Goal: Task Accomplishment & Management: Manage account settings

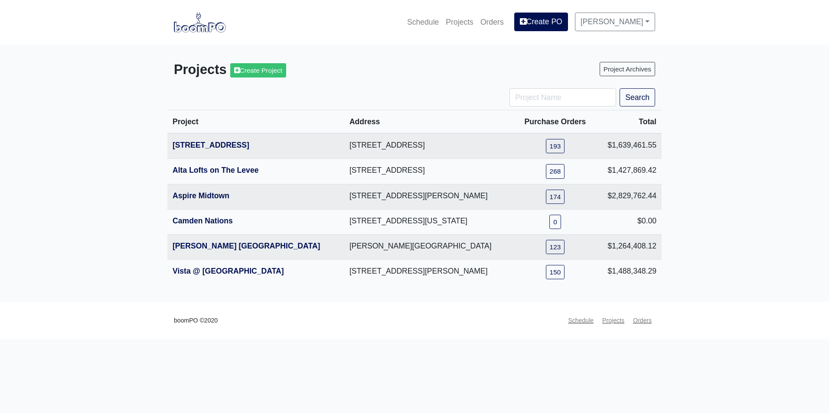
click at [356, 45] on main "Projects Create Project Project Archives Search Project Address Purchase Orders…" at bounding box center [414, 173] width 829 height 257
click at [203, 145] on link "[STREET_ADDRESS]" at bounding box center [210, 145] width 77 height 9
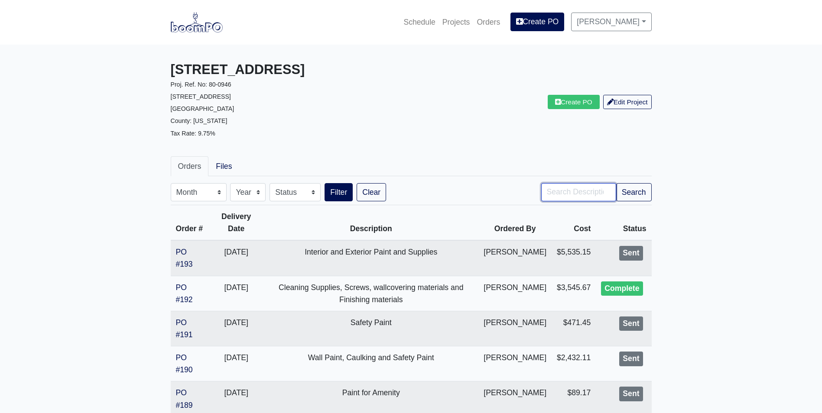
click at [556, 187] on input "Search" at bounding box center [578, 192] width 75 height 18
type input "paint"
click at [325, 183] on button "Filter" at bounding box center [339, 192] width 28 height 18
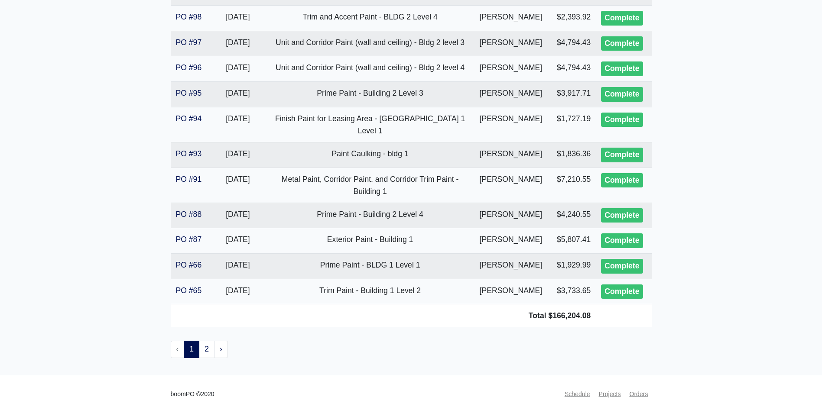
scroll to position [1697, 0]
click at [204, 347] on link "2" at bounding box center [207, 349] width 16 height 17
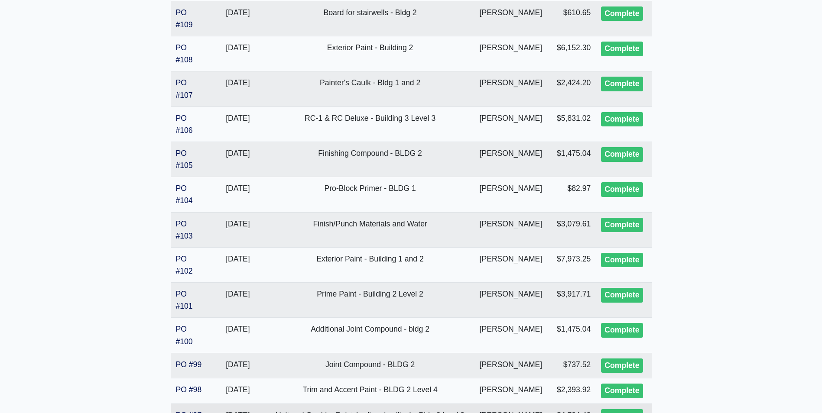
scroll to position [1394, 0]
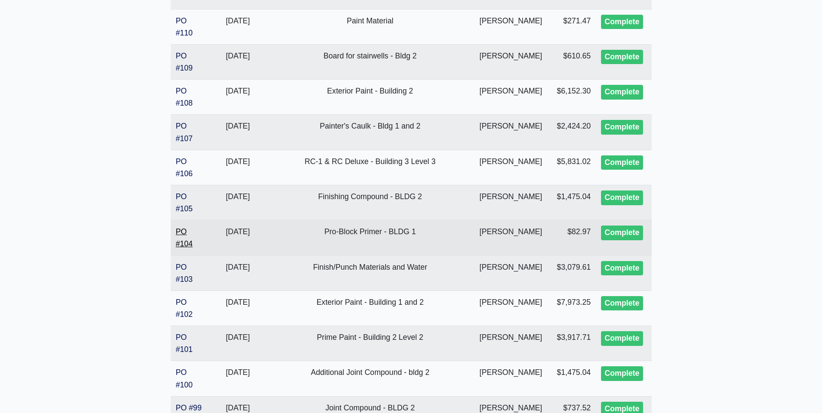
click at [179, 231] on link "PO #104" at bounding box center [184, 238] width 17 height 21
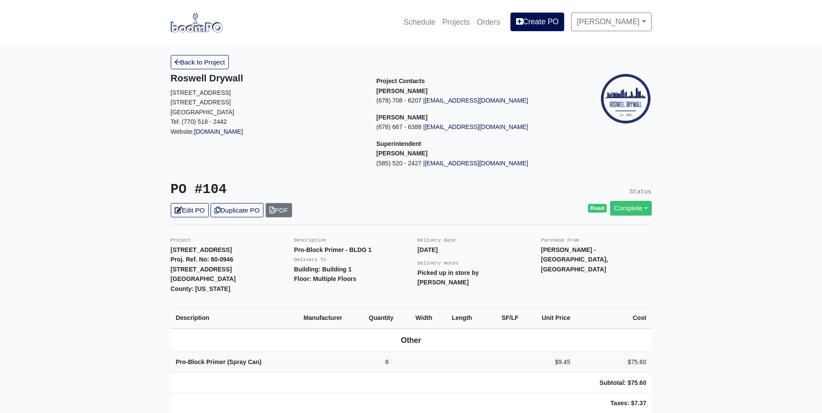
scroll to position [87, 0]
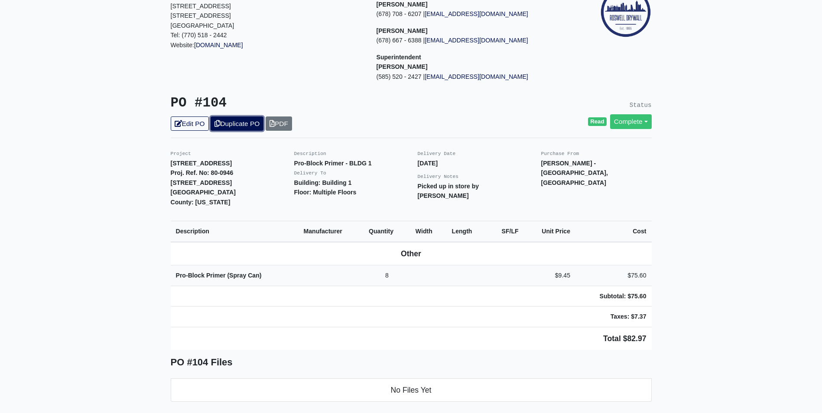
click at [238, 124] on link "Duplicate PO" at bounding box center [237, 124] width 53 height 14
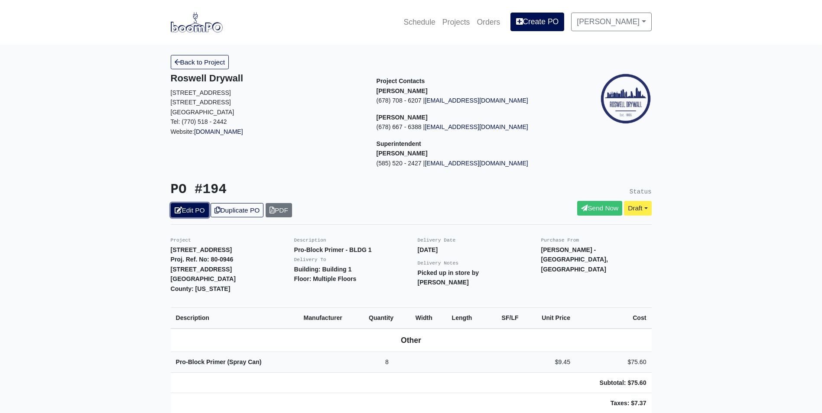
click at [185, 216] on link "Edit PO" at bounding box center [190, 210] width 38 height 14
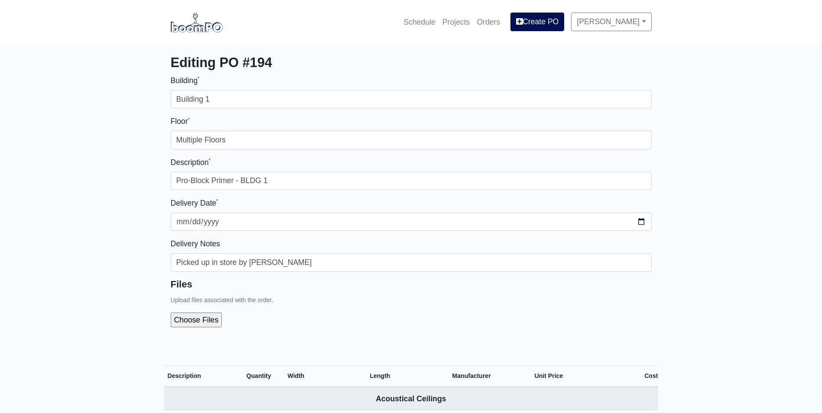
select select
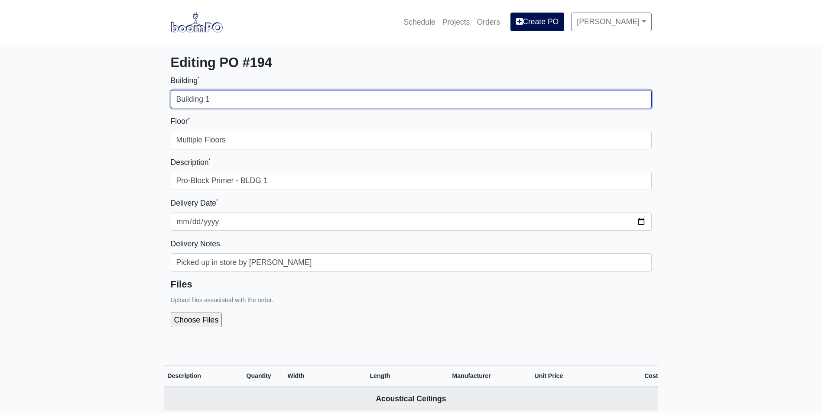
click at [217, 95] on input "Building 1" at bounding box center [411, 99] width 481 height 18
type input "Building 3"
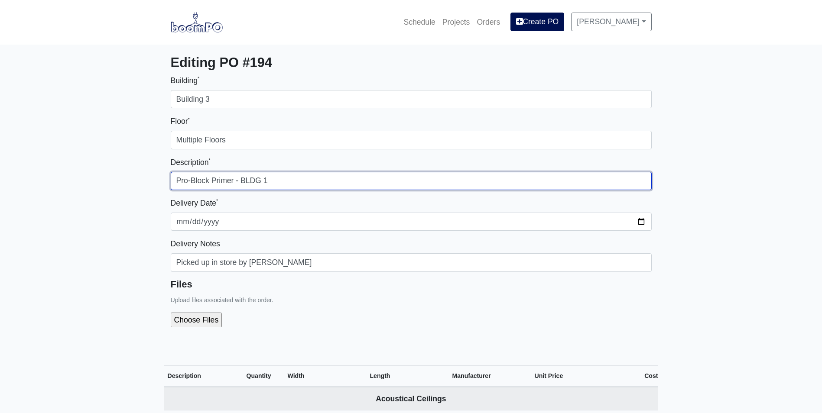
click at [270, 182] on input "Pro-Block Primer - BLDG 1" at bounding box center [411, 181] width 481 height 18
type input "Pro-Block Primer - BLDG 3"
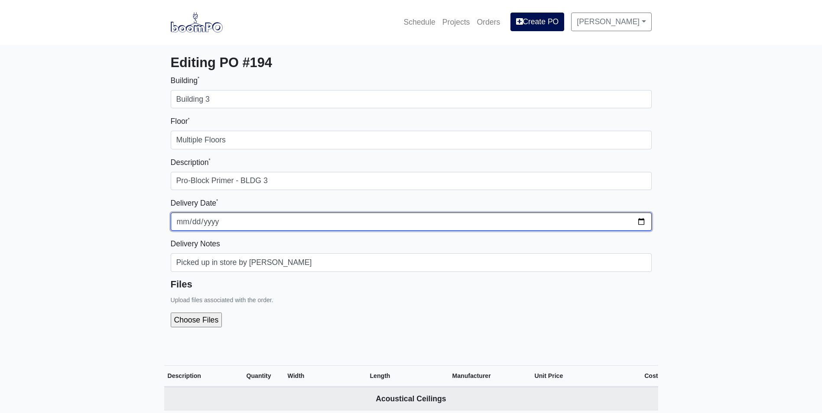
click at [643, 220] on input "2025-03-05" at bounding box center [411, 222] width 481 height 18
type input "2025-08-21"
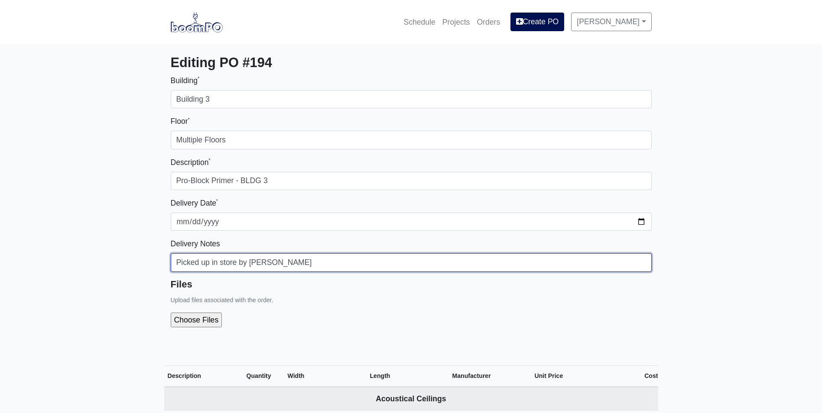
drag, startPoint x: 273, startPoint y: 265, endPoint x: 156, endPoint y: 261, distance: 118.0
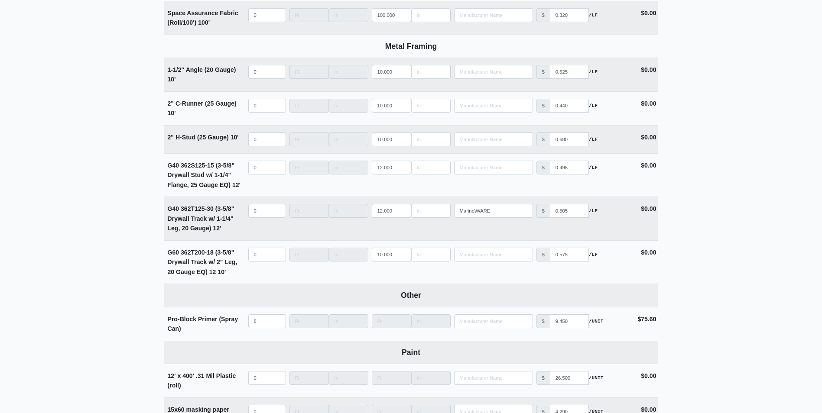
scroll to position [1945, 0]
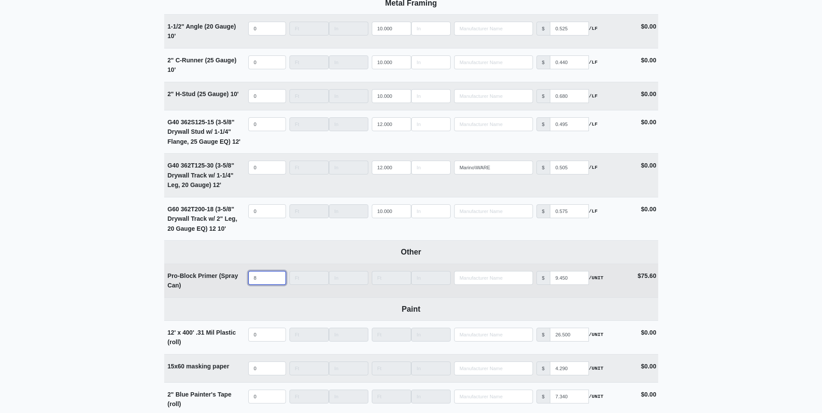
click at [263, 282] on input "8" at bounding box center [267, 278] width 38 height 14
select select
type input "10"
select select
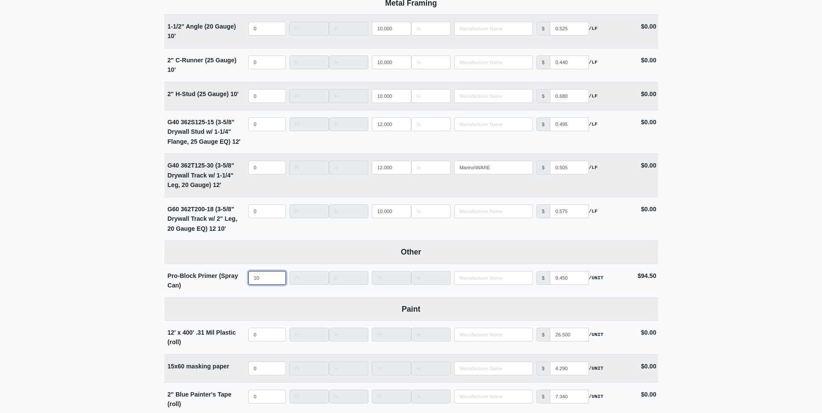
type input "10"
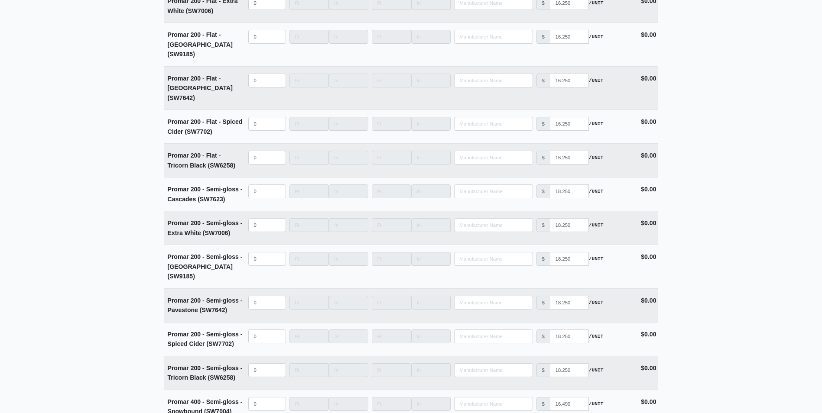
scroll to position [3245, 0]
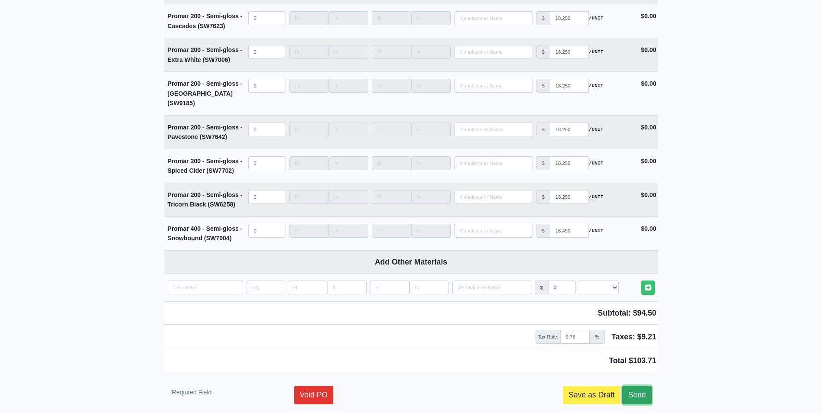
click at [643, 386] on link "Send" at bounding box center [636, 395] width 29 height 18
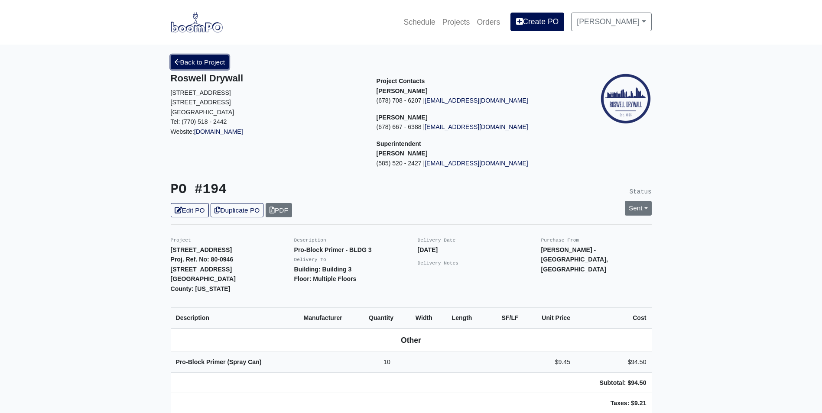
click at [199, 60] on link "Back to Project" at bounding box center [200, 62] width 59 height 14
